Goal: Contribute content: Contribute content

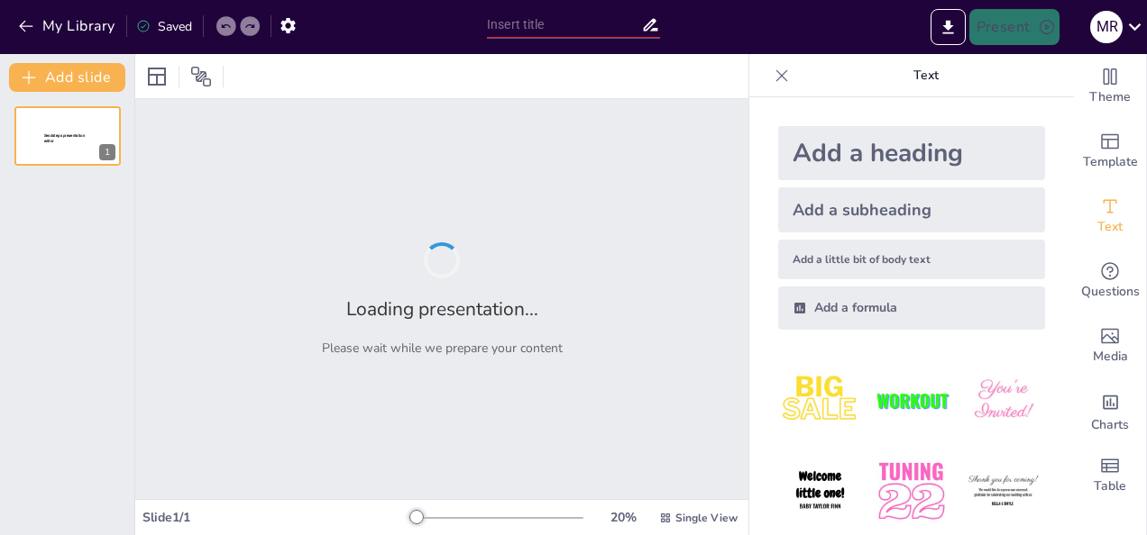
type input "رحلة في عالم [DEMOGRAPHIC_DATA]: ما وراء الأبواب المغلقة"
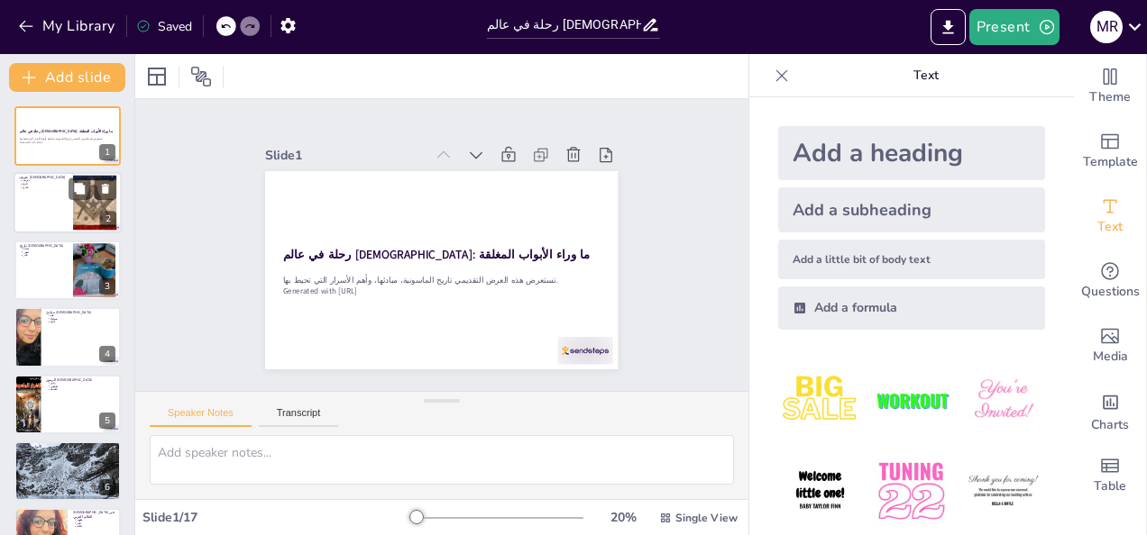
click at [37, 206] on div at bounding box center [68, 203] width 108 height 61
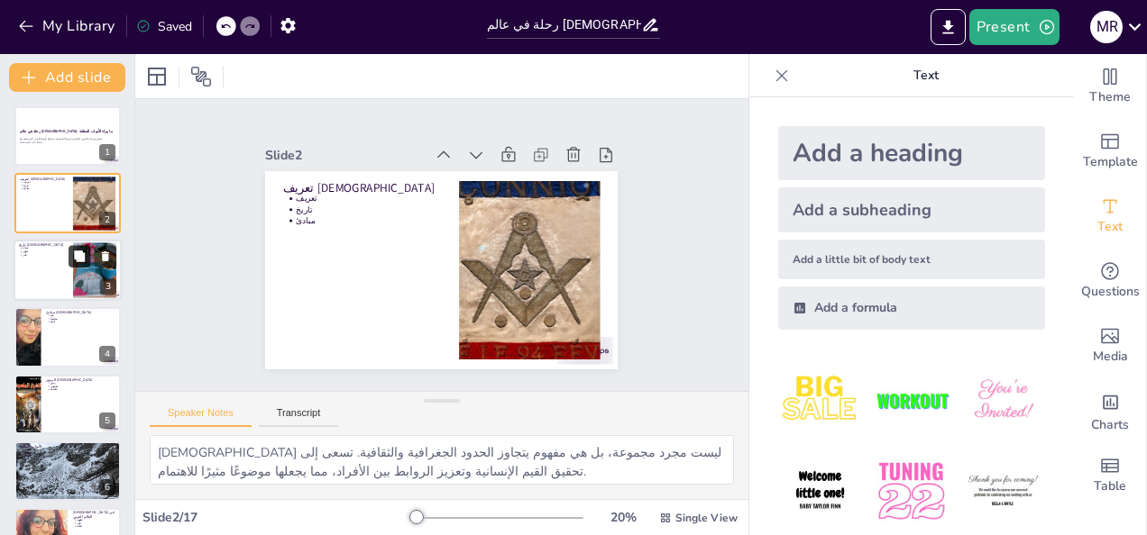
click at [75, 260] on icon at bounding box center [79, 256] width 13 height 13
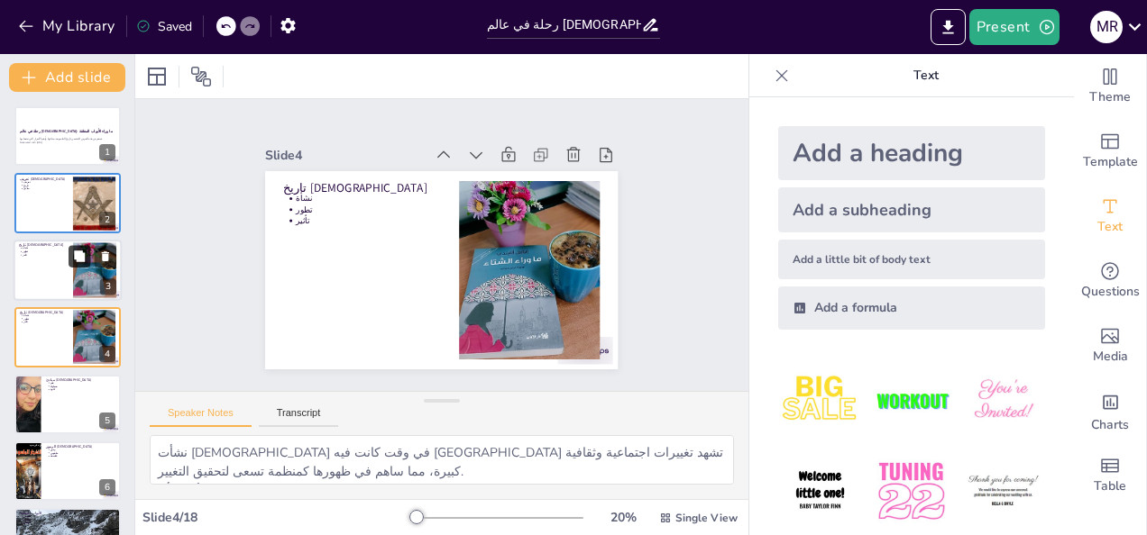
scroll to position [23, 0]
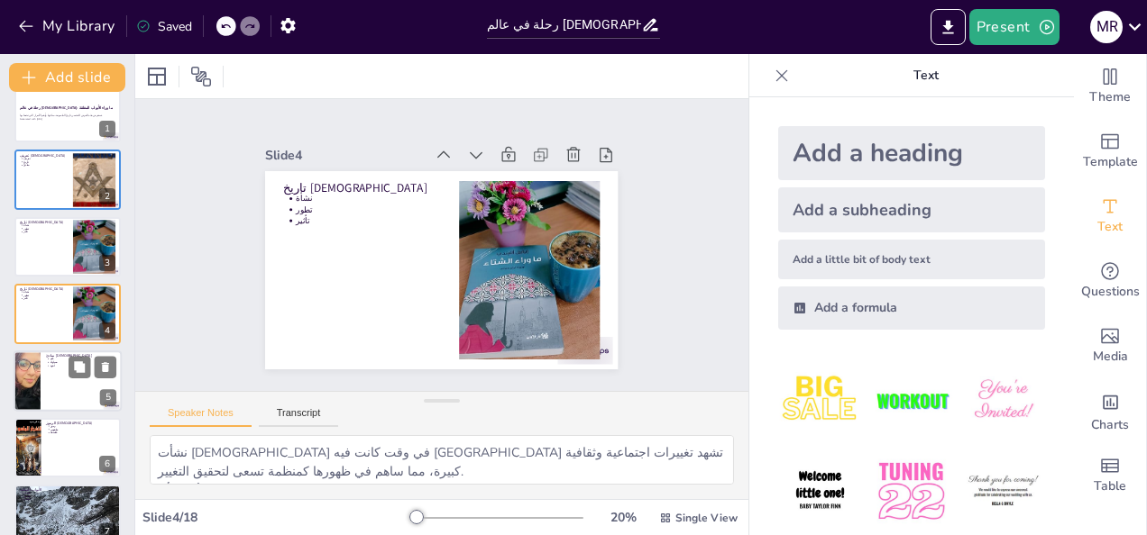
click at [40, 409] on div at bounding box center [26, 381] width 61 height 61
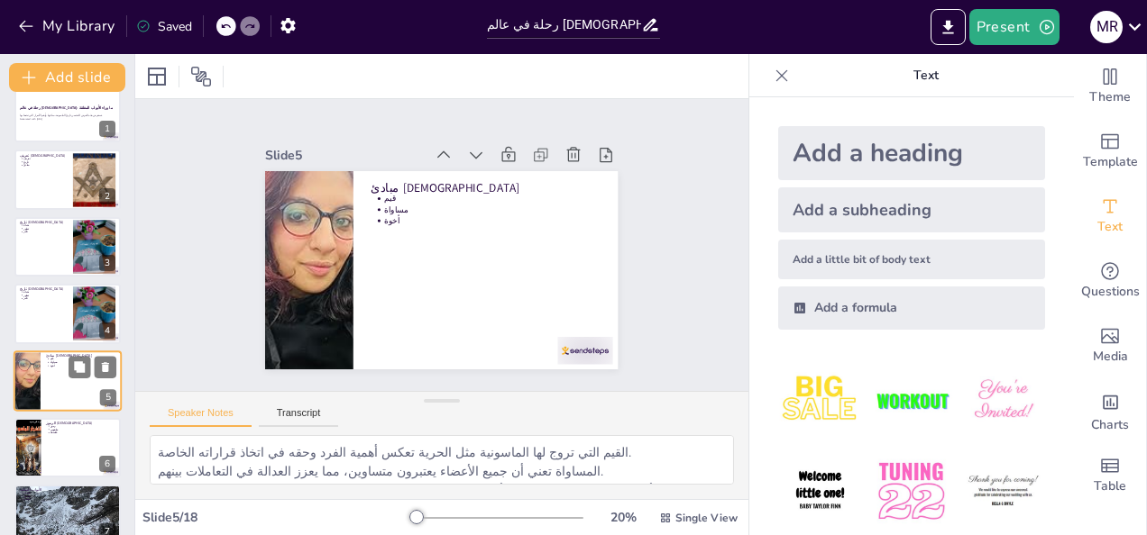
scroll to position [90, 0]
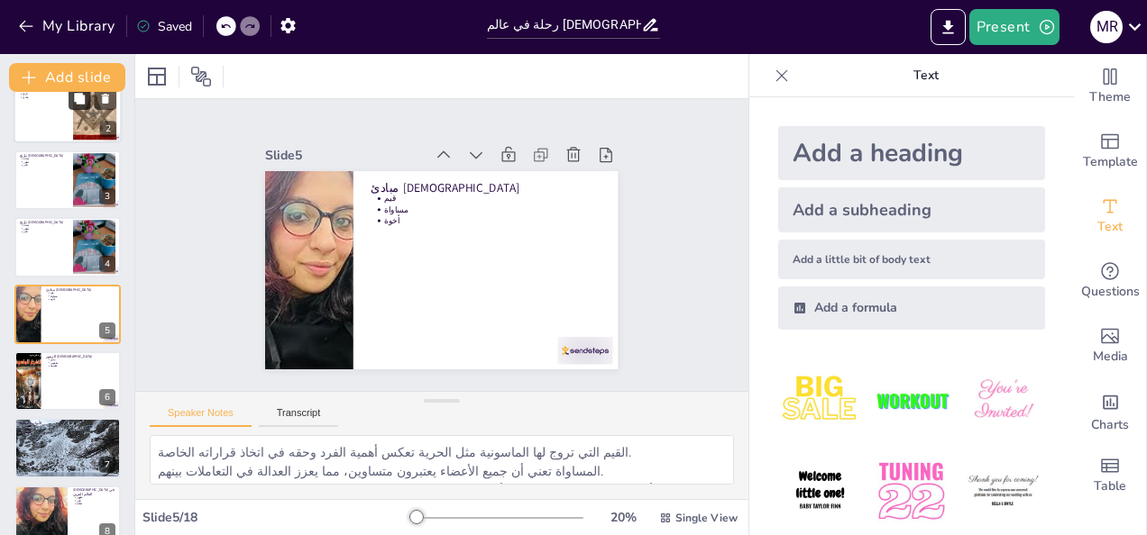
click at [81, 100] on icon at bounding box center [79, 99] width 11 height 11
type textarea "[DEMOGRAPHIC_DATA] ليست مجرد مجموعة، بل هي مفهوم يتجاوز الحدود الجغرافية والثقا…"
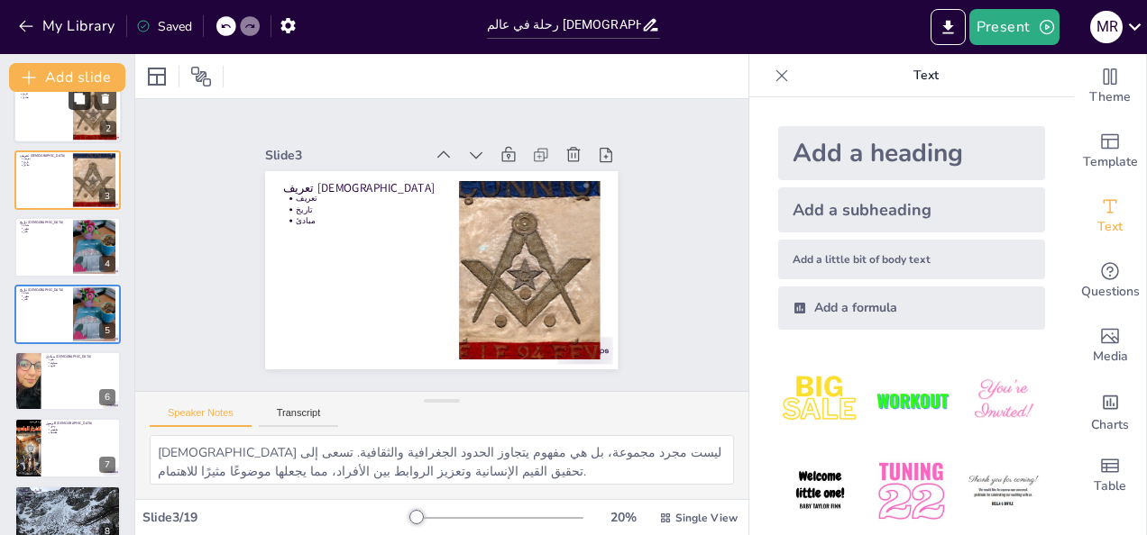
scroll to position [0, 0]
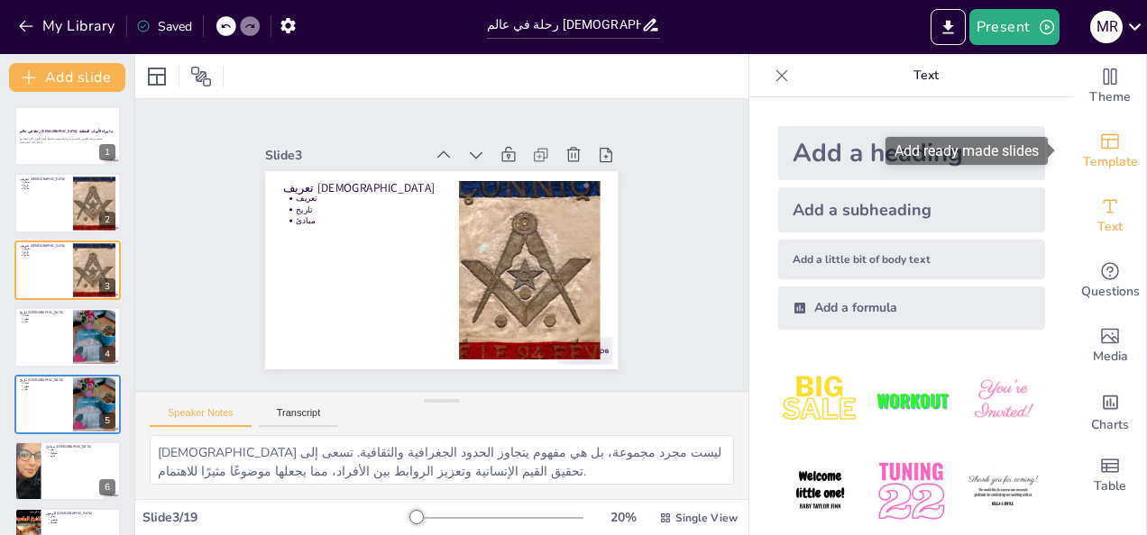
click at [1106, 152] on span "Template" at bounding box center [1110, 162] width 55 height 20
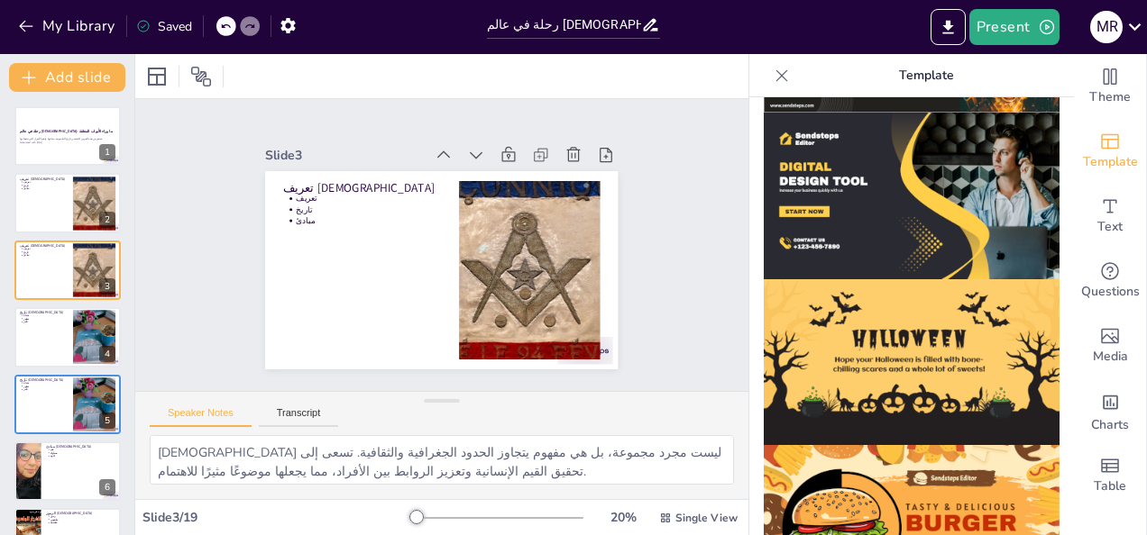
scroll to position [1852, 0]
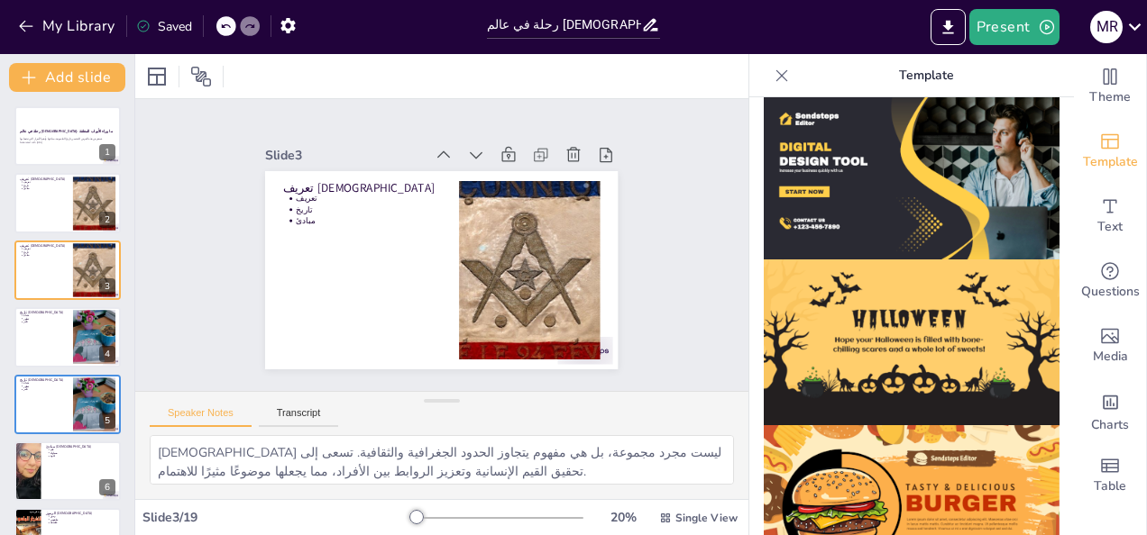
click at [954, 311] on img at bounding box center [912, 343] width 296 height 167
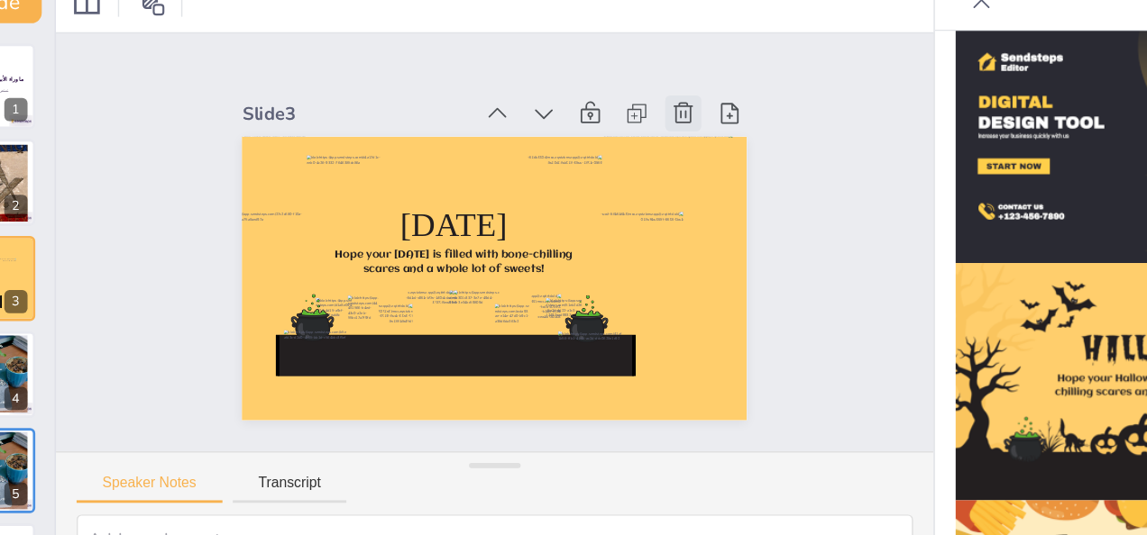
click at [583, 188] on icon at bounding box center [594, 199] width 23 height 23
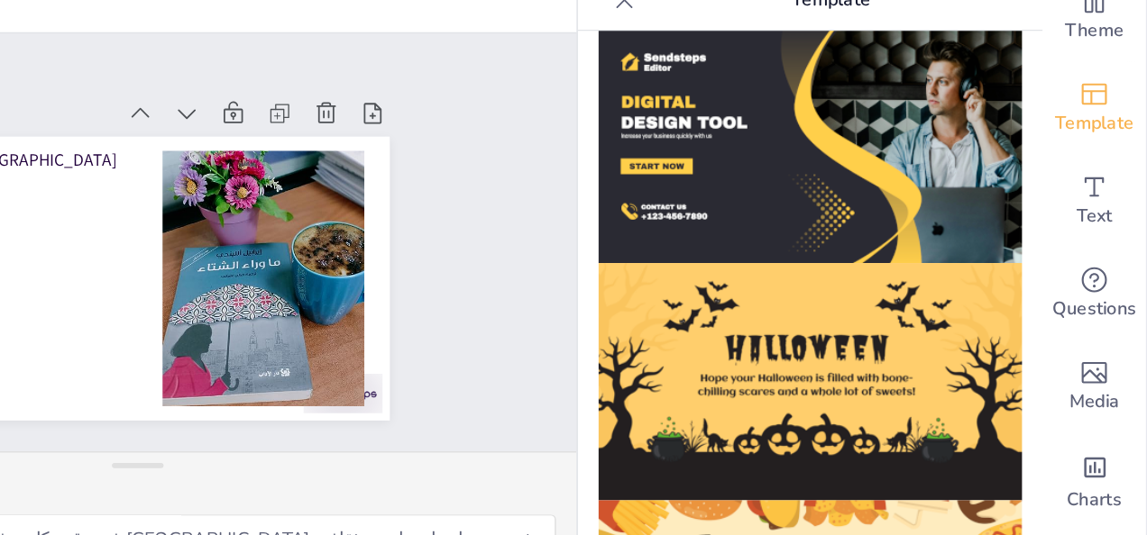
scroll to position [0, 0]
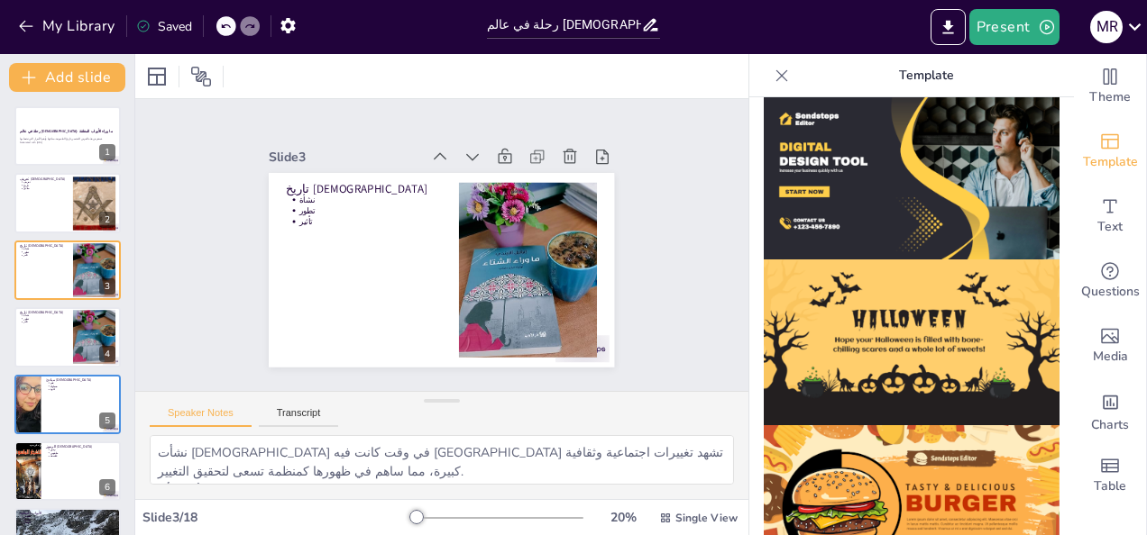
drag, startPoint x: 1146, startPoint y: 79, endPoint x: 1146, endPoint y: 98, distance: 18.9
click at [1146, 98] on html "My Library Saved رحلة في عالم الماسونية: ما وراء الأبواب المغلقة Present M R Do…" at bounding box center [573, 267] width 1147 height 535
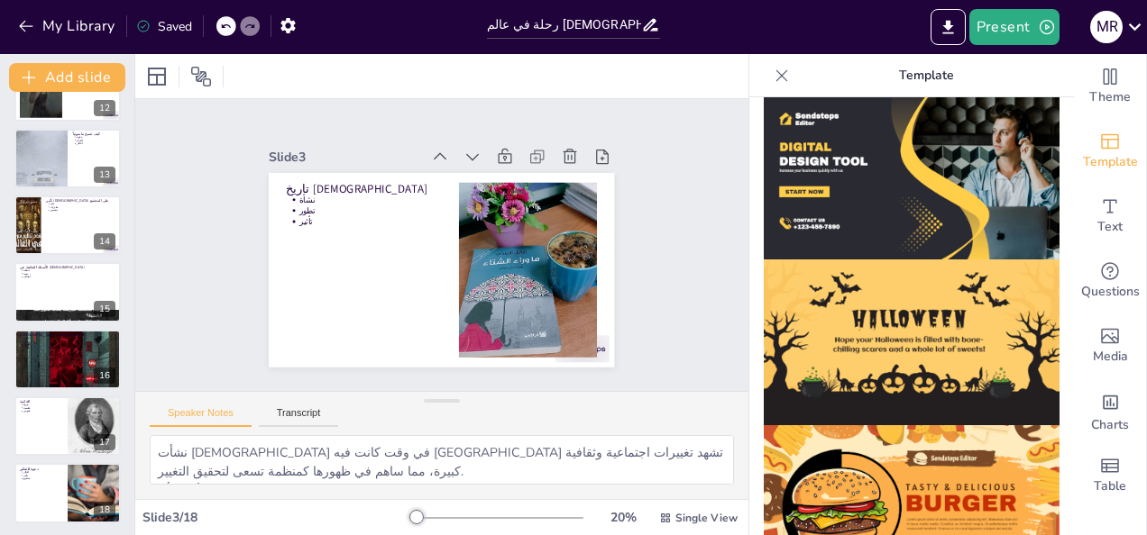
scroll to position [784, 0]
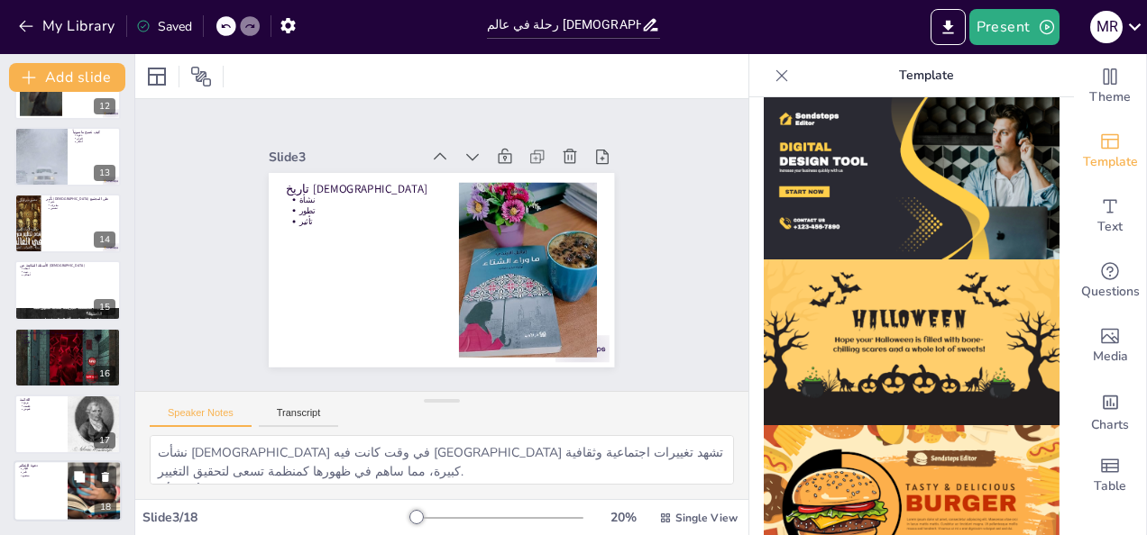
click at [63, 489] on div at bounding box center [68, 492] width 108 height 61
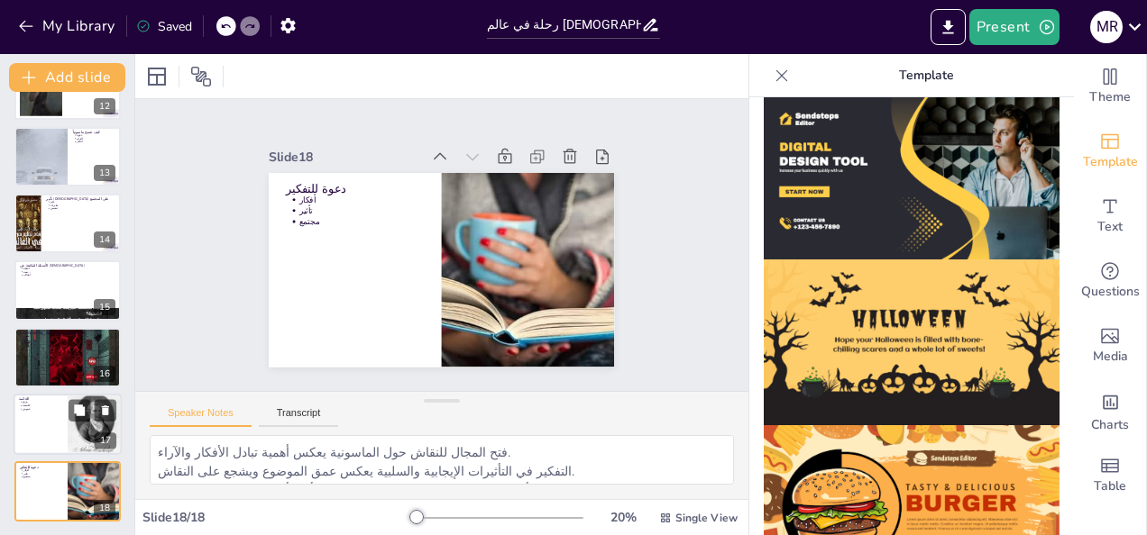
click at [68, 422] on div at bounding box center [95, 424] width 54 height 70
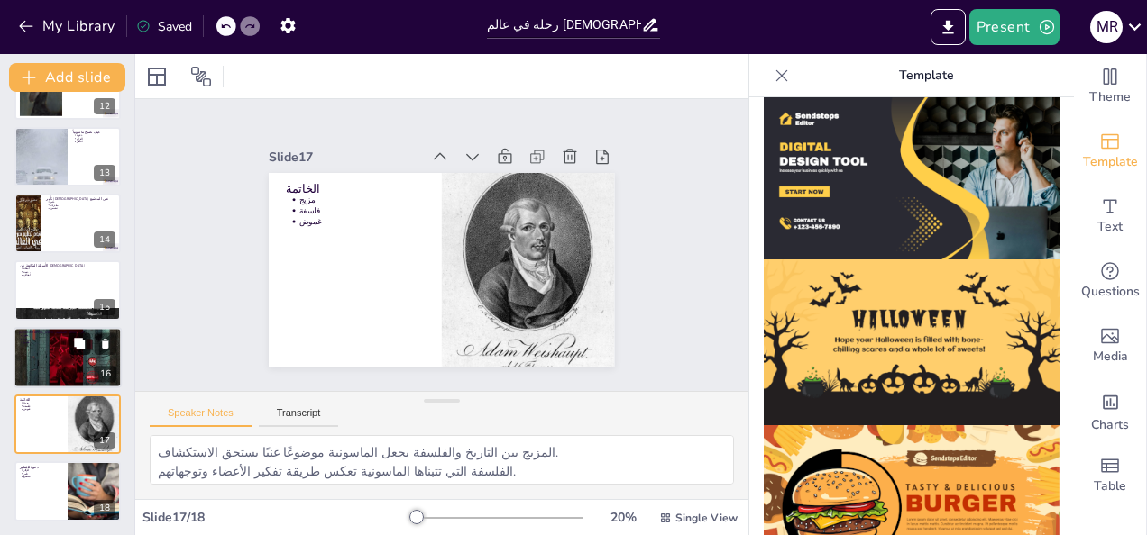
click at [78, 346] on icon at bounding box center [79, 343] width 11 height 11
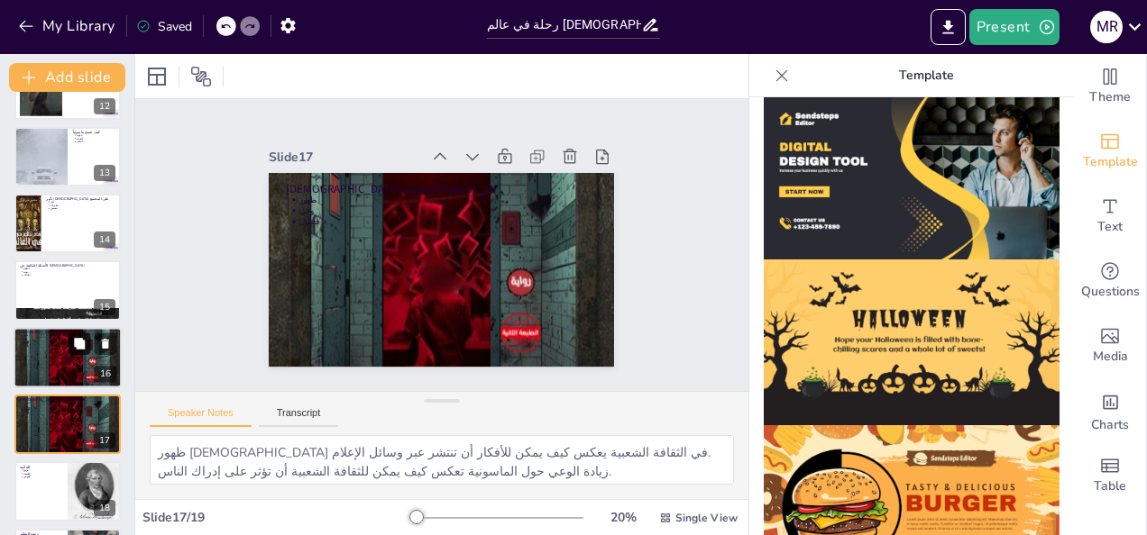
scroll to position [852, 0]
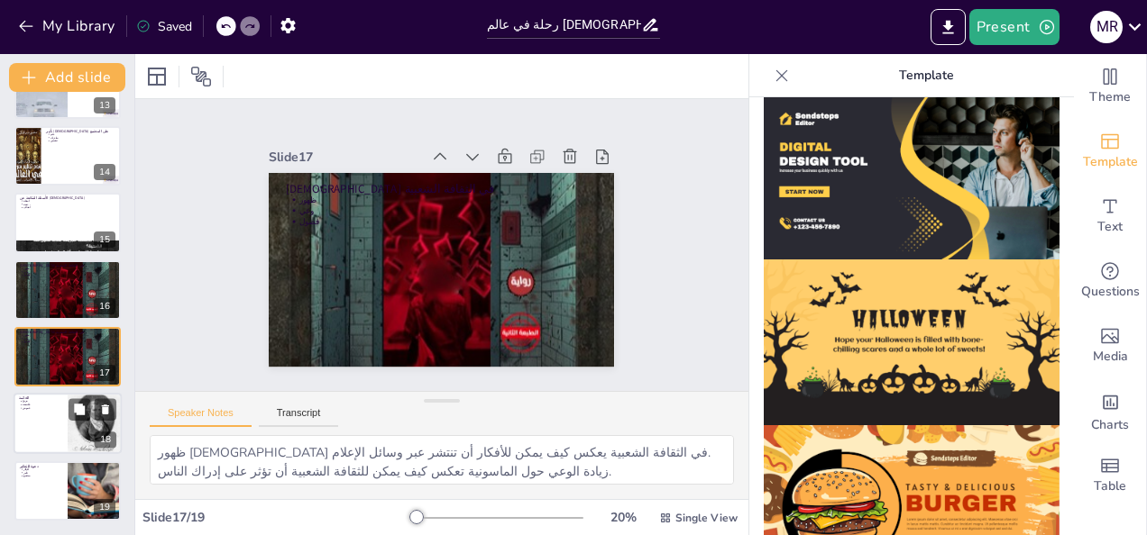
click at [67, 431] on div at bounding box center [68, 424] width 108 height 61
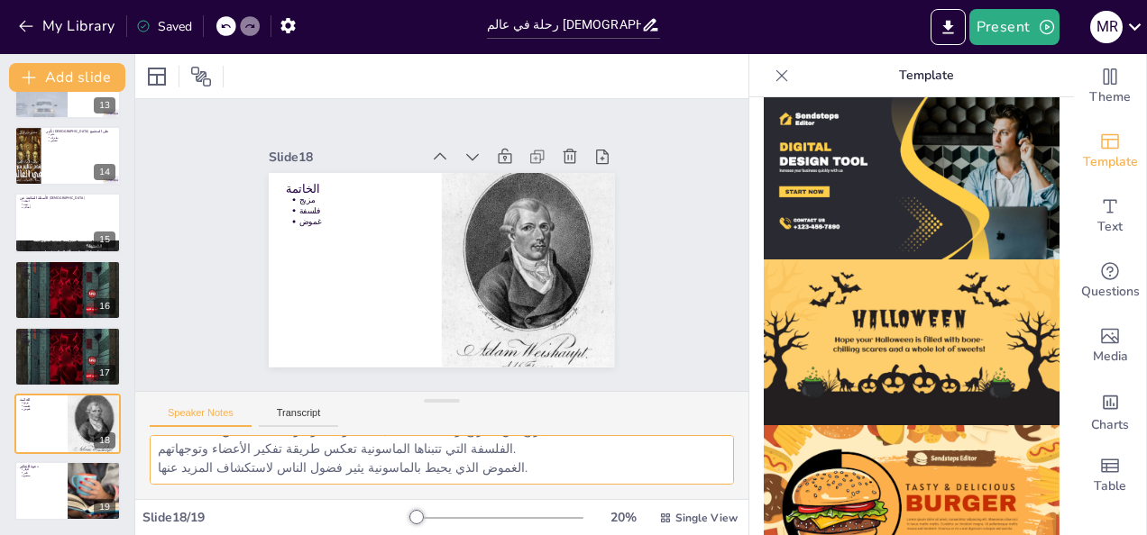
scroll to position [0, 0]
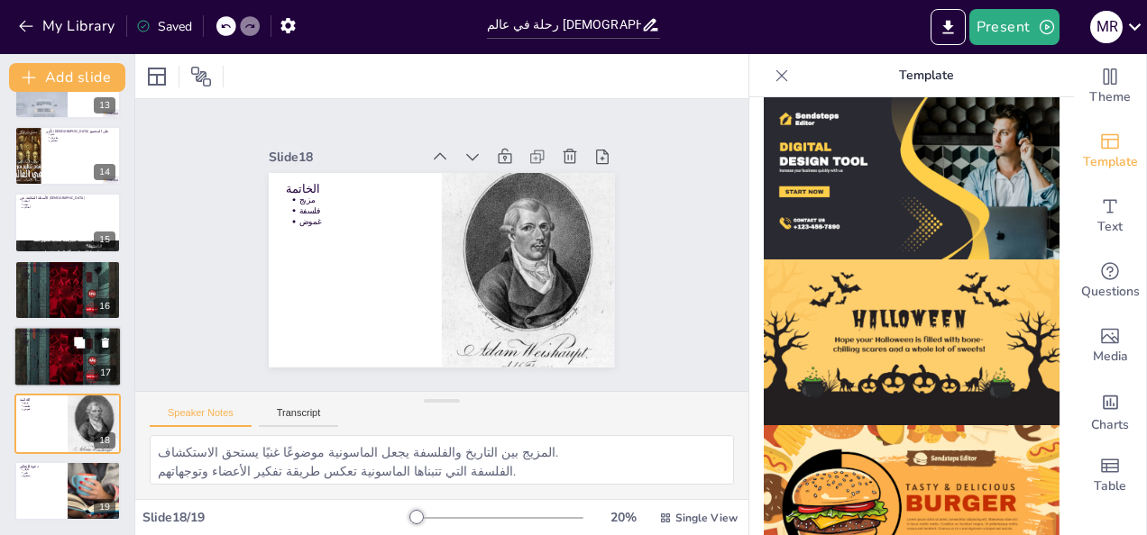
click at [29, 352] on div at bounding box center [68, 357] width 108 height 162
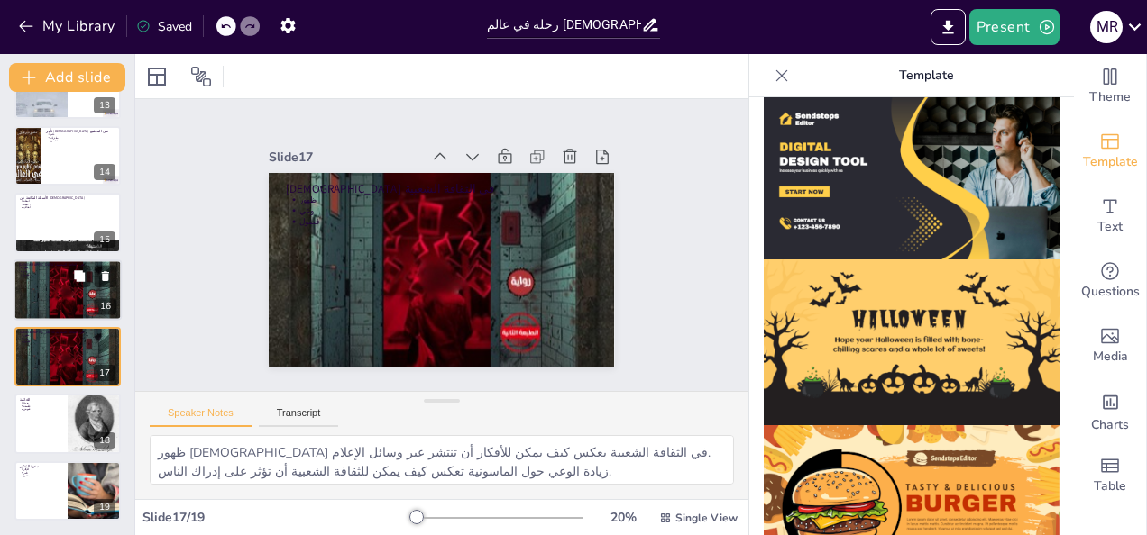
click at [59, 282] on div at bounding box center [68, 290] width 108 height 162
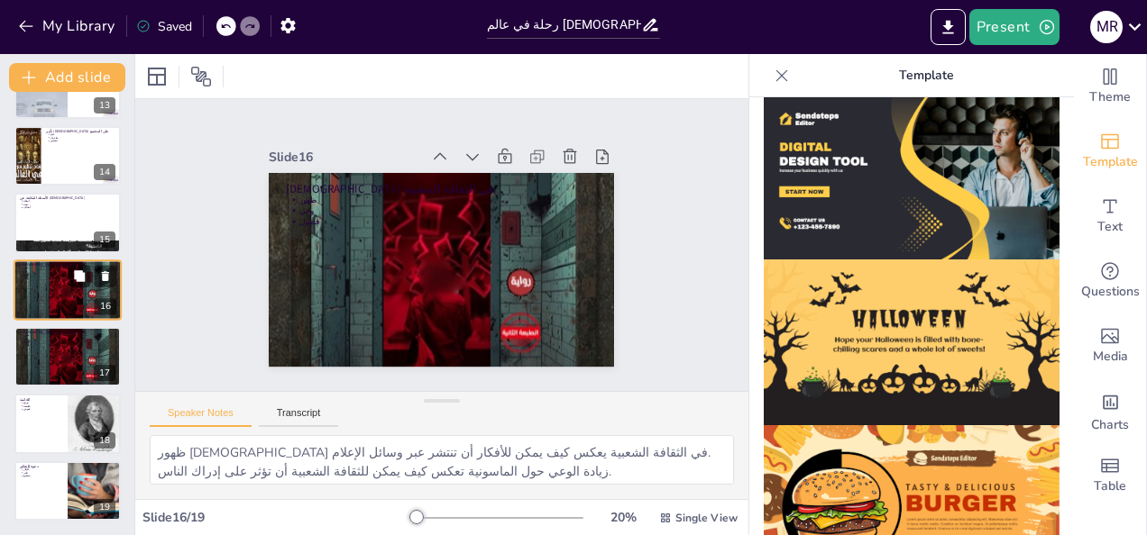
scroll to position [828, 0]
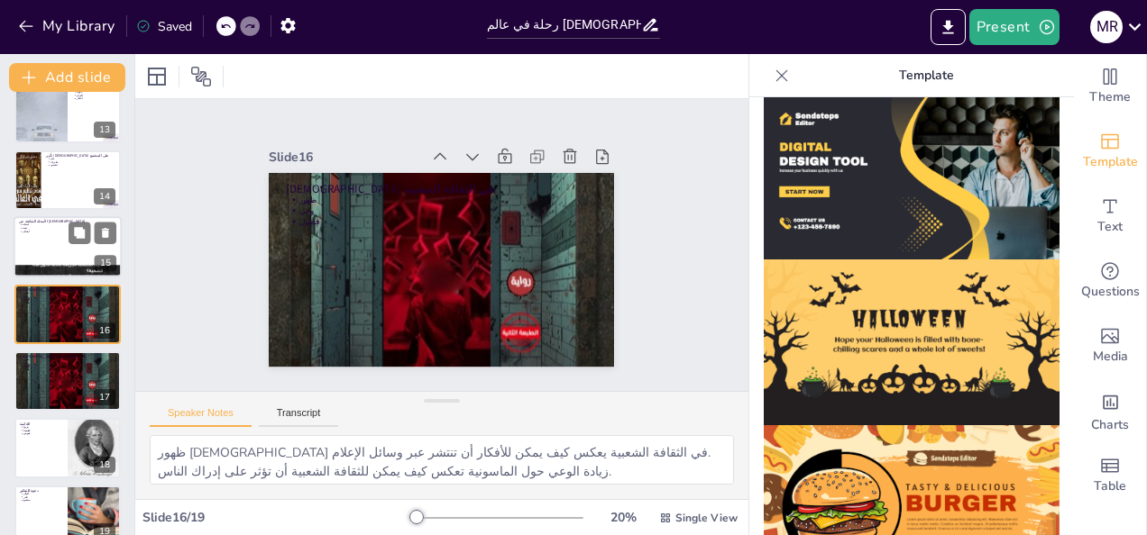
click at [47, 240] on div at bounding box center [68, 247] width 108 height 61
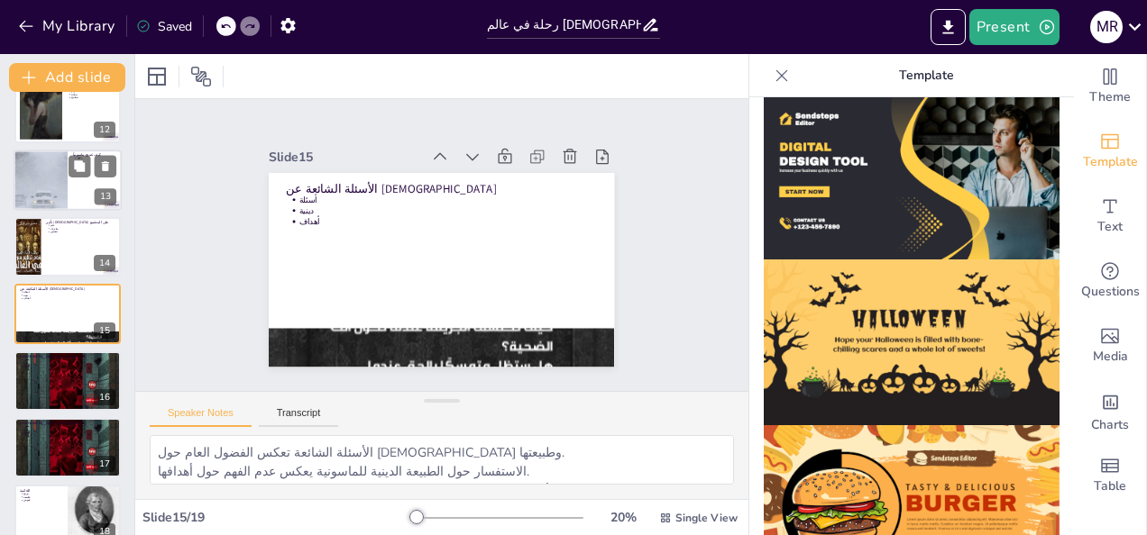
click at [54, 171] on div at bounding box center [40, 180] width 111 height 61
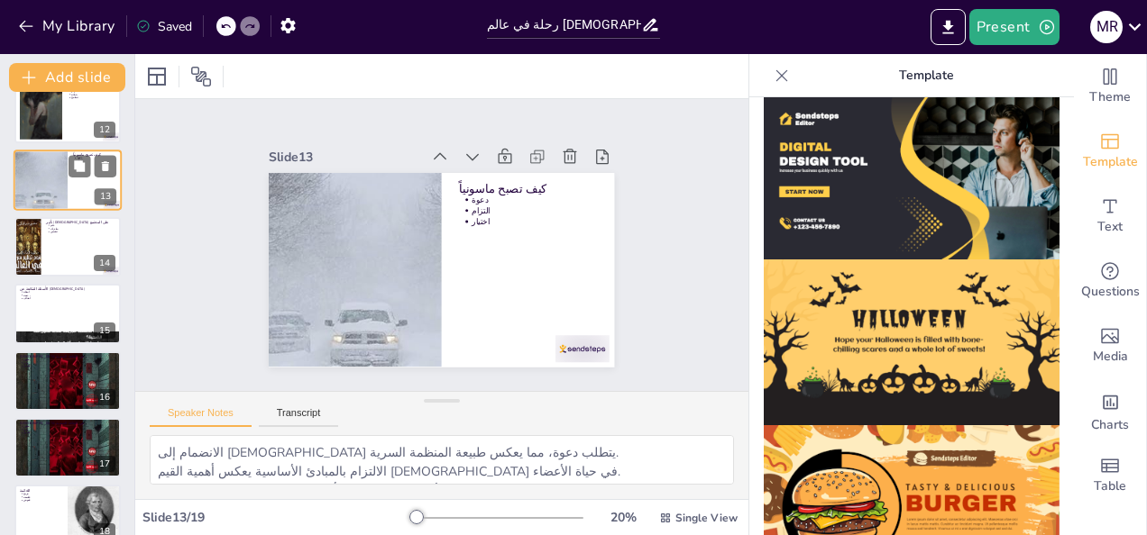
scroll to position [627, 0]
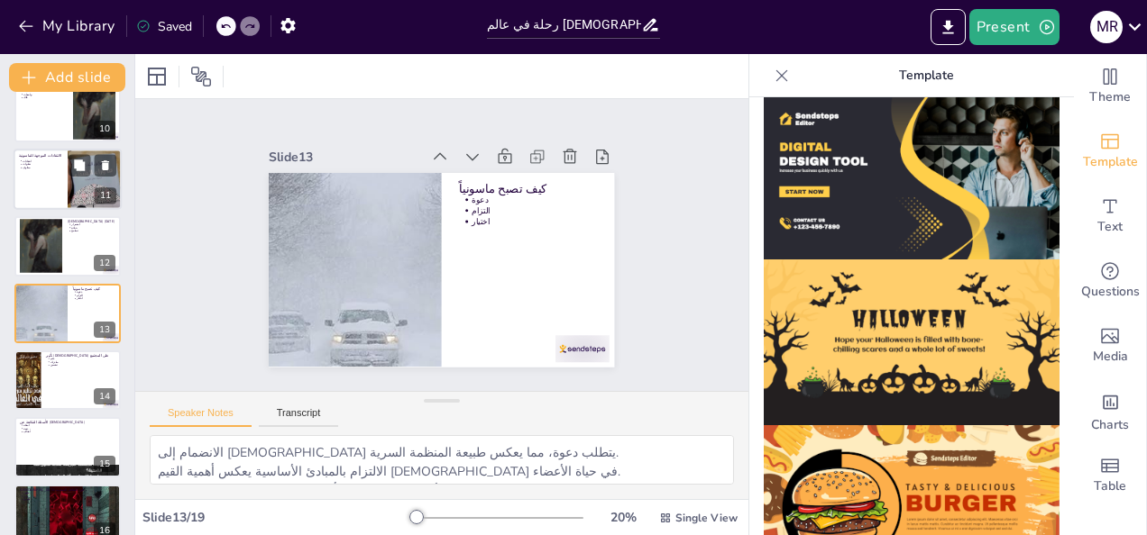
click at [54, 165] on p "نظريات" at bounding box center [43, 164] width 40 height 4
type textarea "الانتقادات التي تواجهها الماسونية تعكس القلق العام حول السرية المحيطة بها. ارتب…"
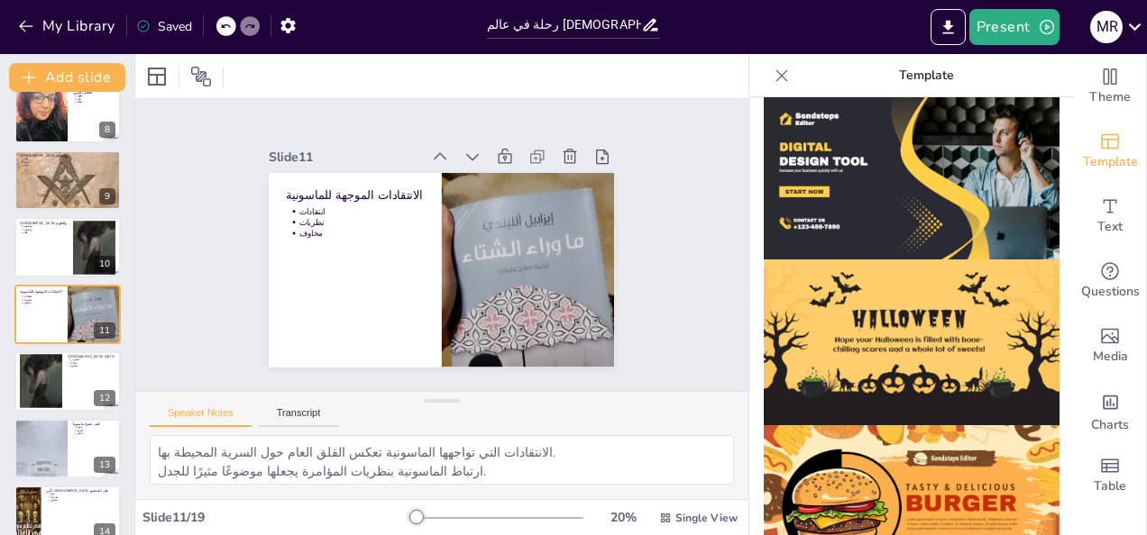
drag, startPoint x: 1146, startPoint y: 114, endPoint x: 1145, endPoint y: 230, distance: 115.4
click at [1145, 230] on div "Theme Template Text Questions Media Charts Table" at bounding box center [1110, 294] width 73 height 481
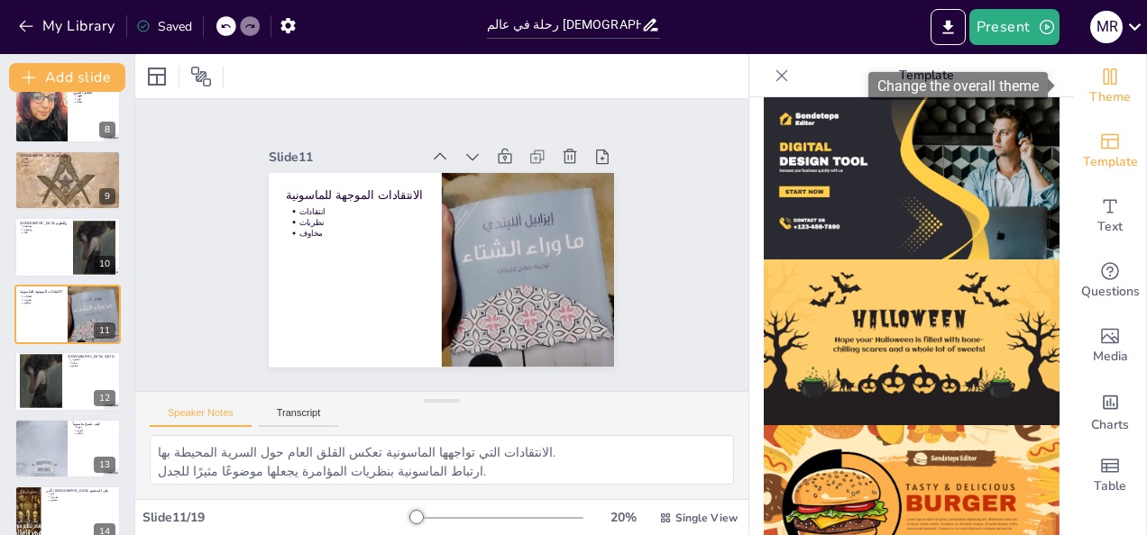
click at [1103, 74] on icon "Change the overall theme" at bounding box center [1110, 77] width 14 height 16
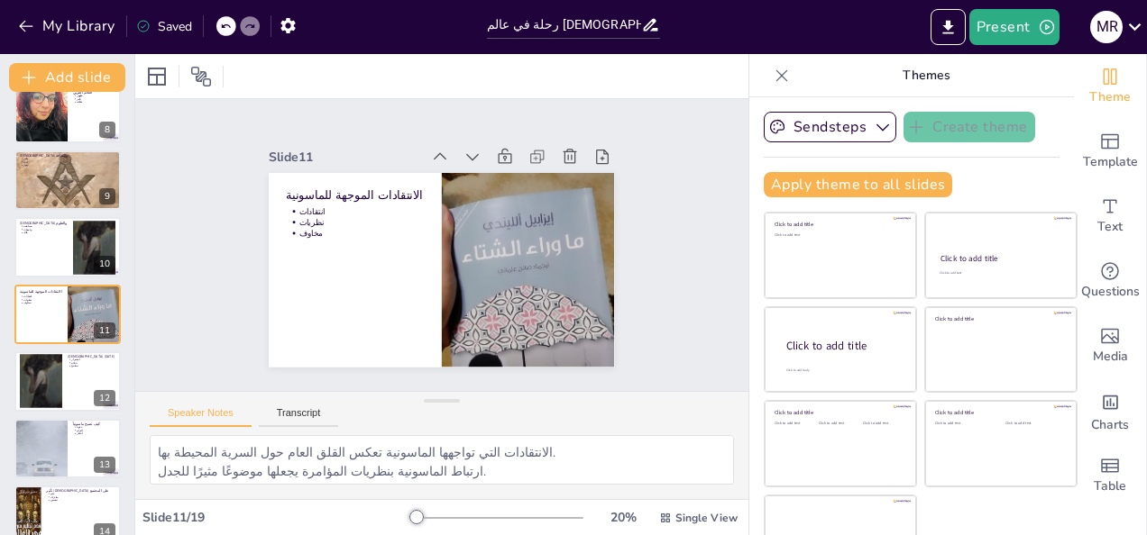
scroll to position [42, 0]
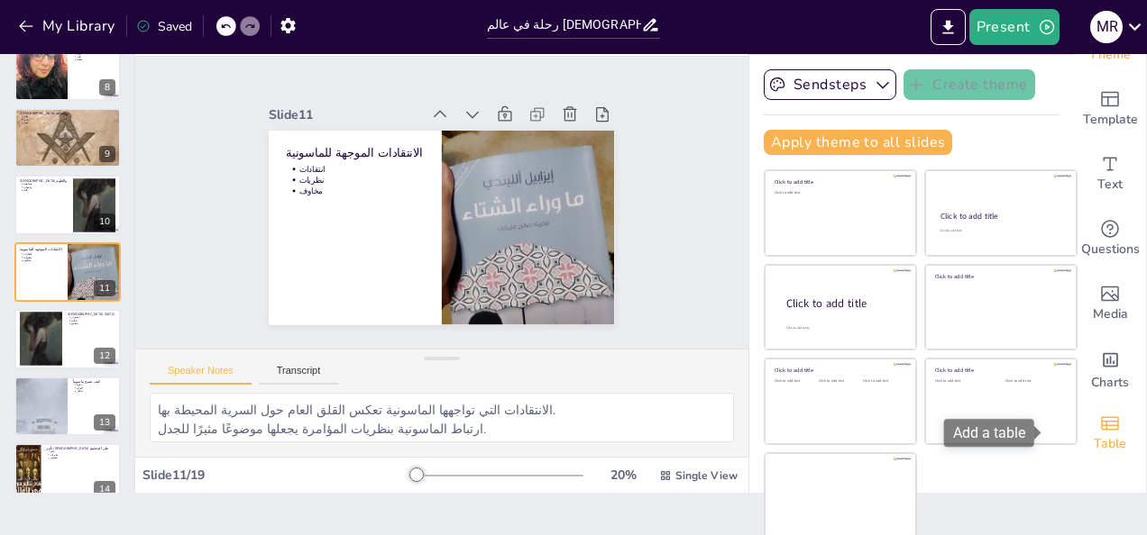
click at [1107, 414] on div "Table" at bounding box center [1110, 433] width 72 height 65
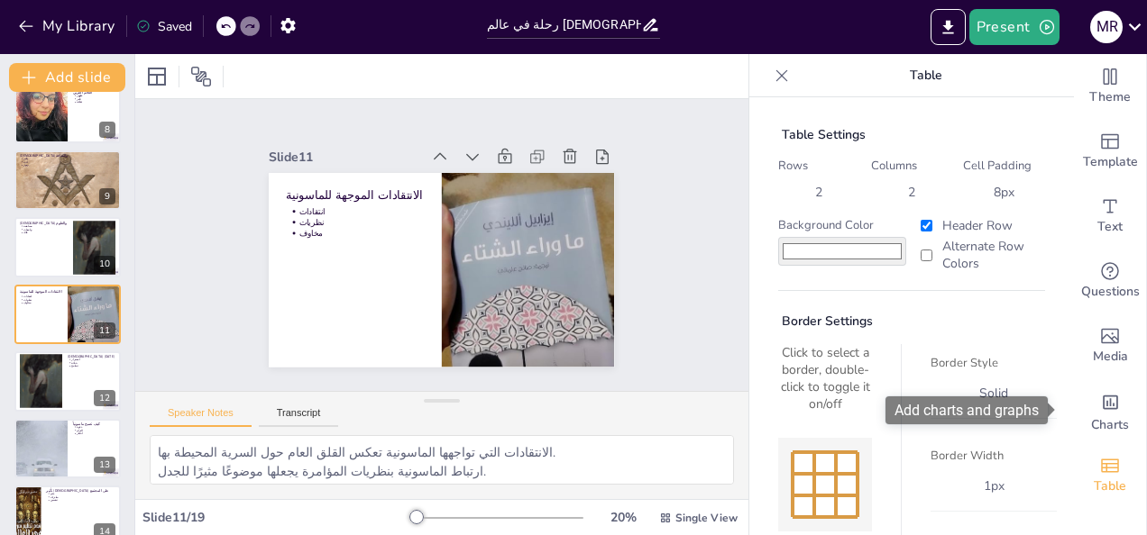
scroll to position [0, 0]
click at [1107, 414] on div "Charts" at bounding box center [1110, 411] width 72 height 65
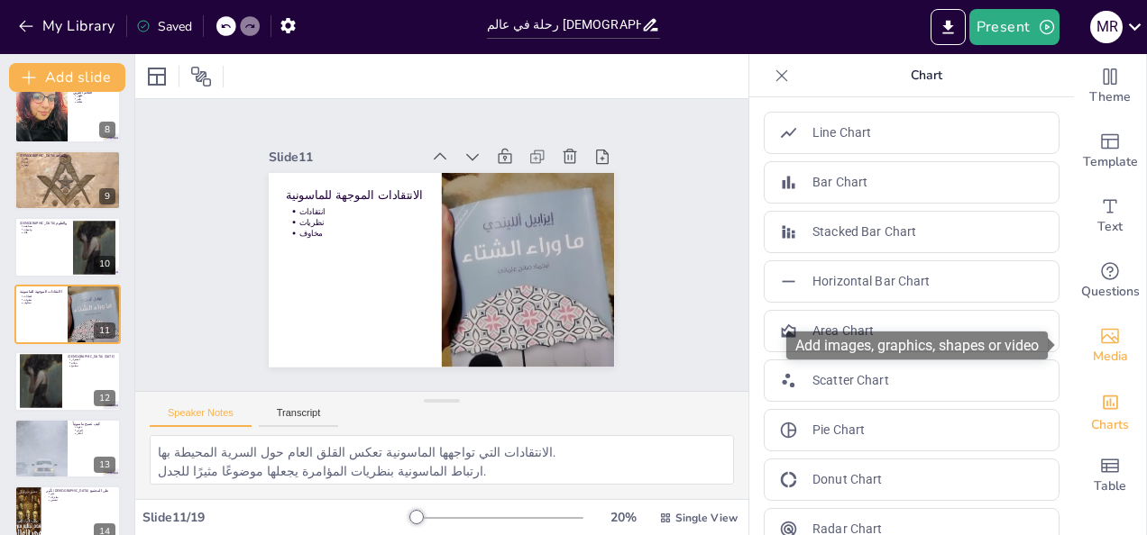
click at [1114, 352] on div "Media" at bounding box center [1110, 346] width 72 height 65
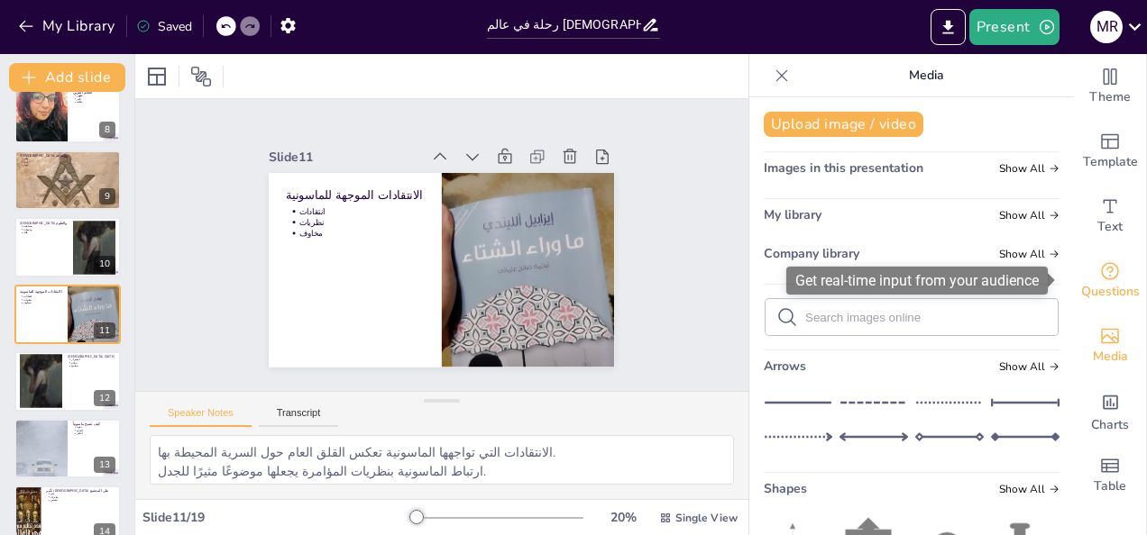
click at [1103, 299] on span "Questions" at bounding box center [1110, 292] width 59 height 20
